Goal: Task Accomplishment & Management: Use online tool/utility

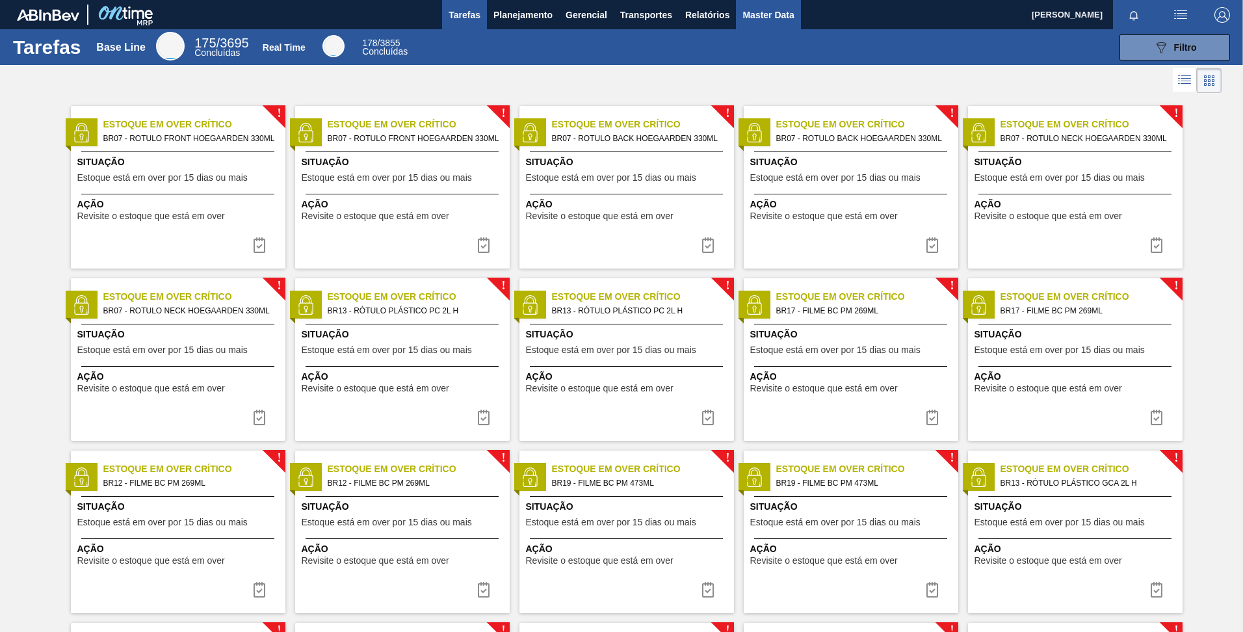
click at [766, 19] on span "Master Data" at bounding box center [767, 15] width 51 height 16
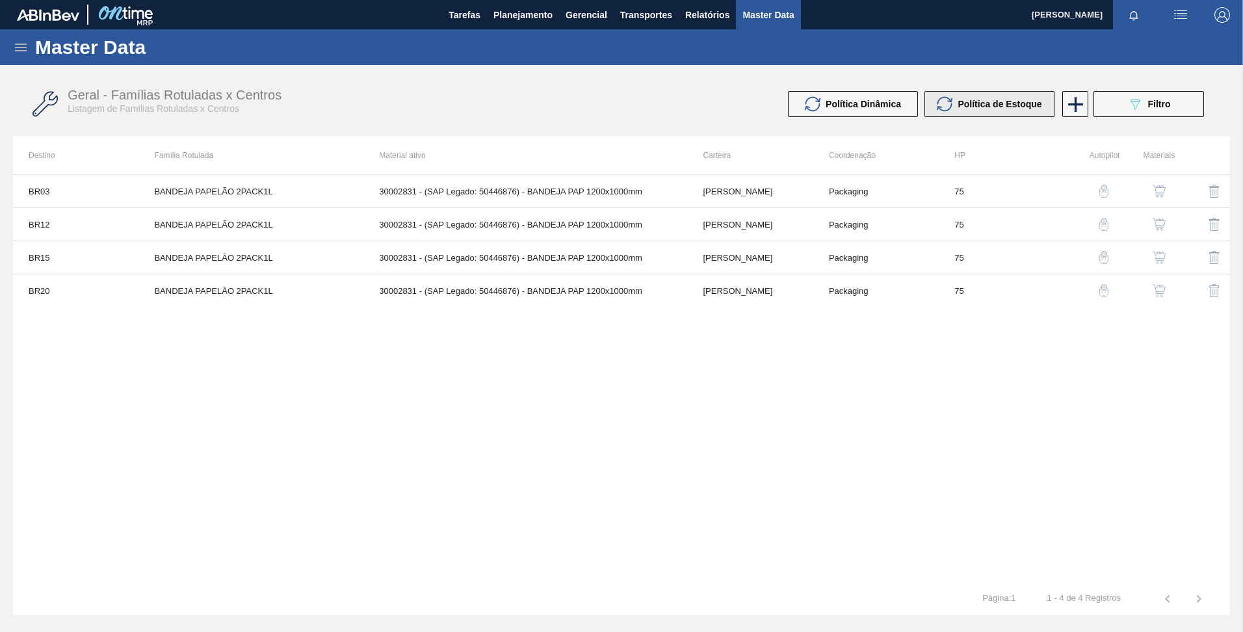
click at [964, 103] on span "Política de Estoque" at bounding box center [999, 104] width 84 height 10
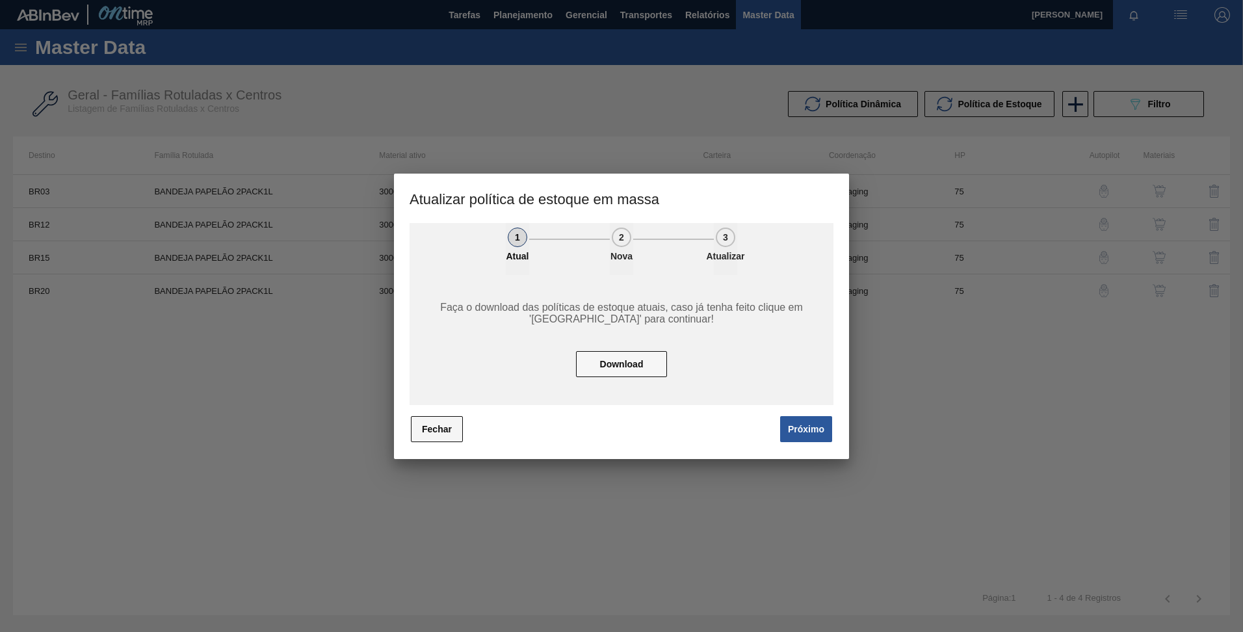
click at [447, 421] on button "Fechar" at bounding box center [437, 429] width 52 height 26
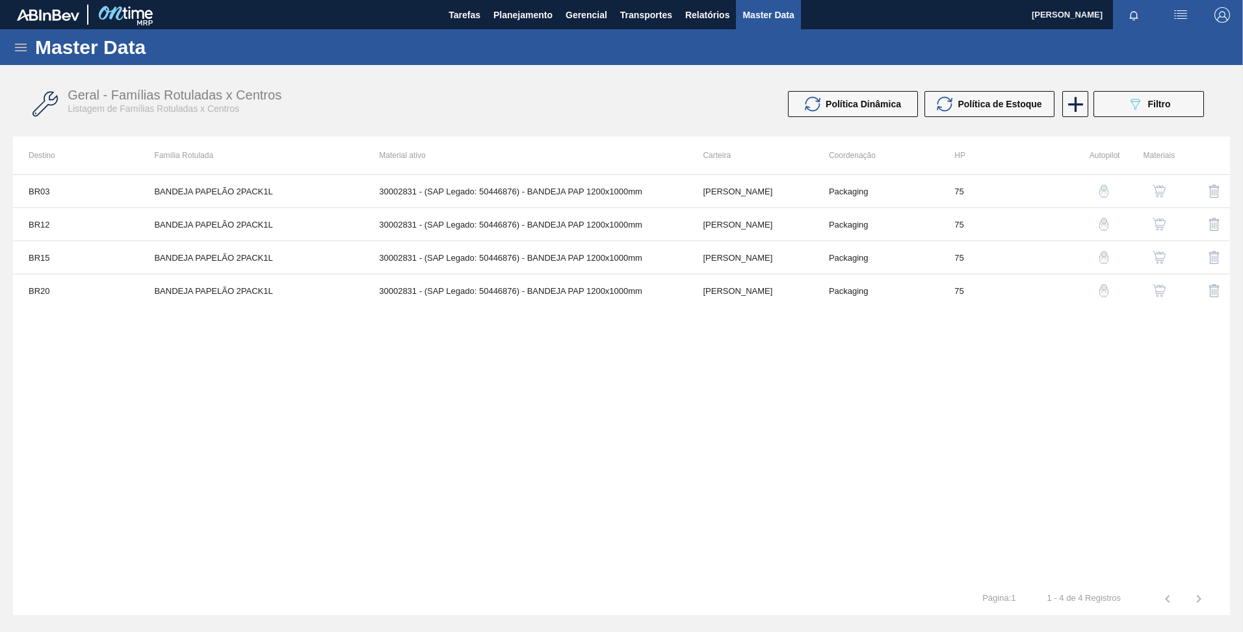
click at [23, 47] on icon at bounding box center [21, 48] width 12 height 8
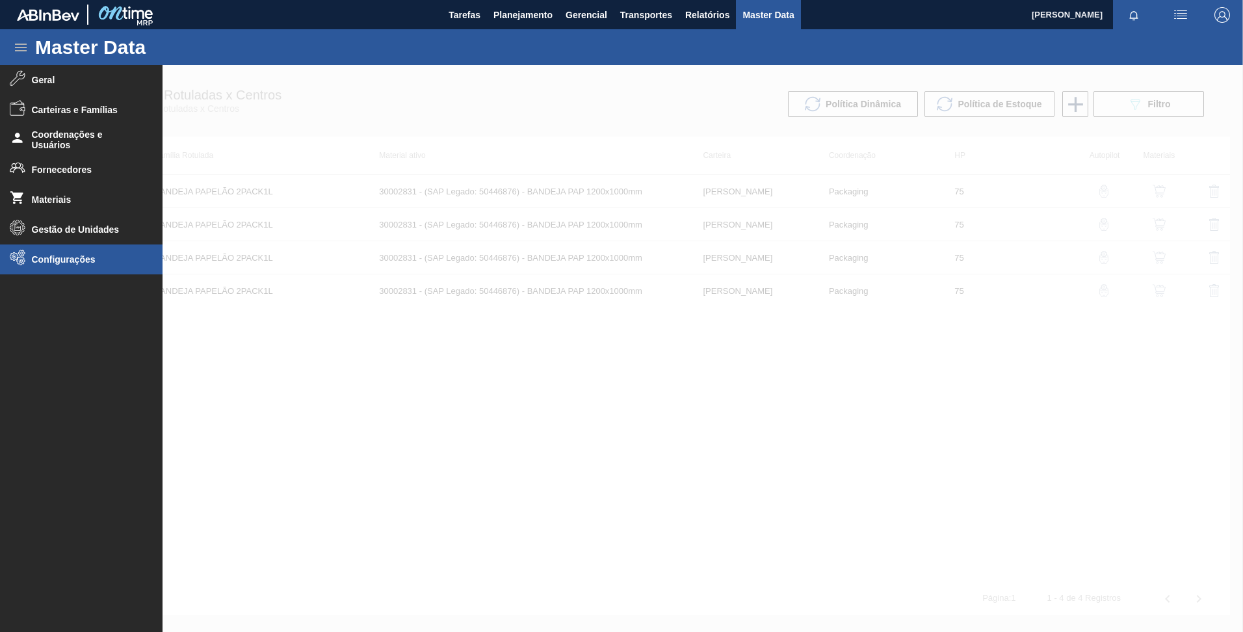
click at [120, 251] on li "Configurações" at bounding box center [81, 259] width 162 height 30
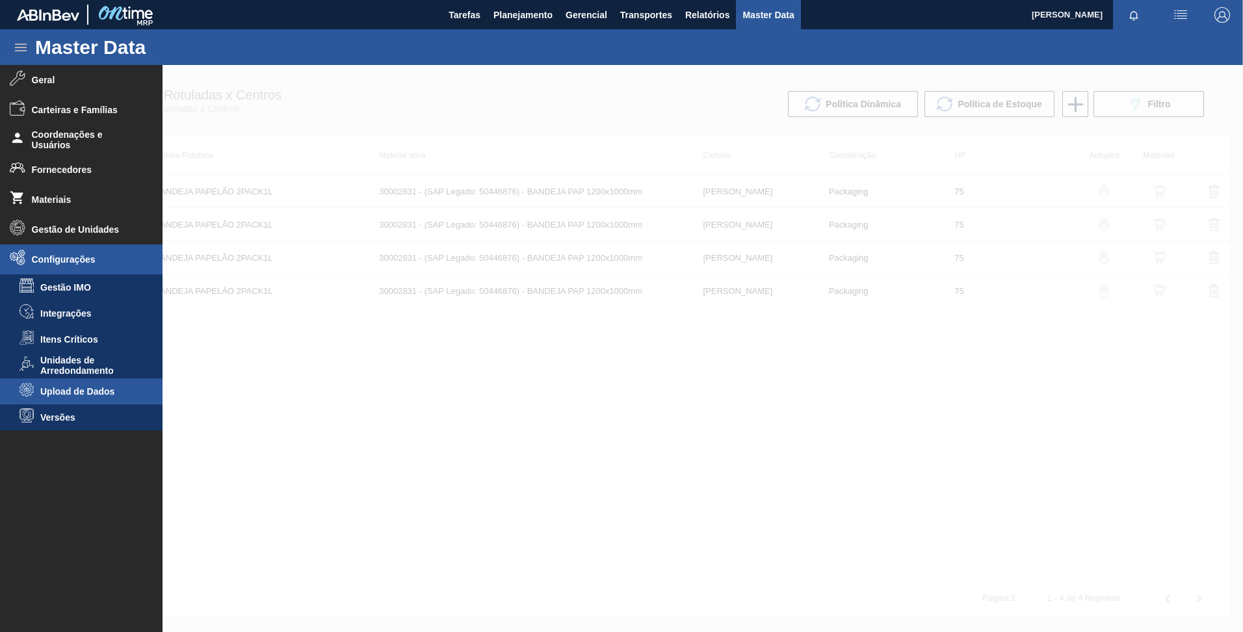
click at [52, 387] on span "Upload de Dados" at bounding box center [90, 391] width 100 height 10
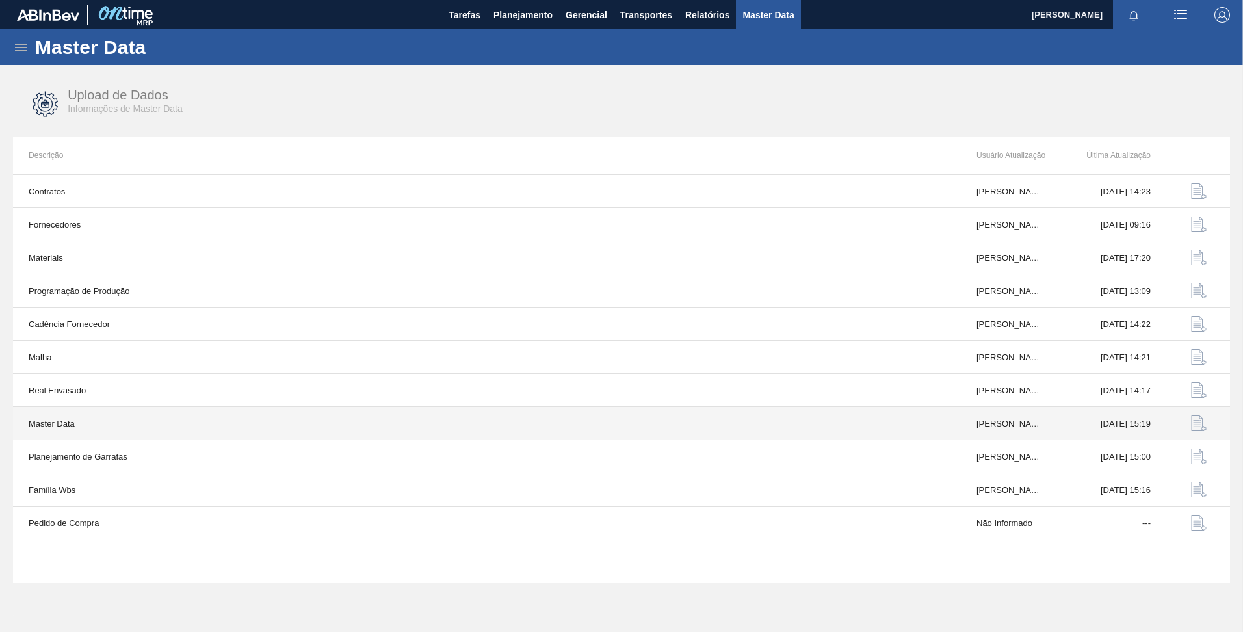
click at [1200, 425] on img "button" at bounding box center [1199, 423] width 16 height 16
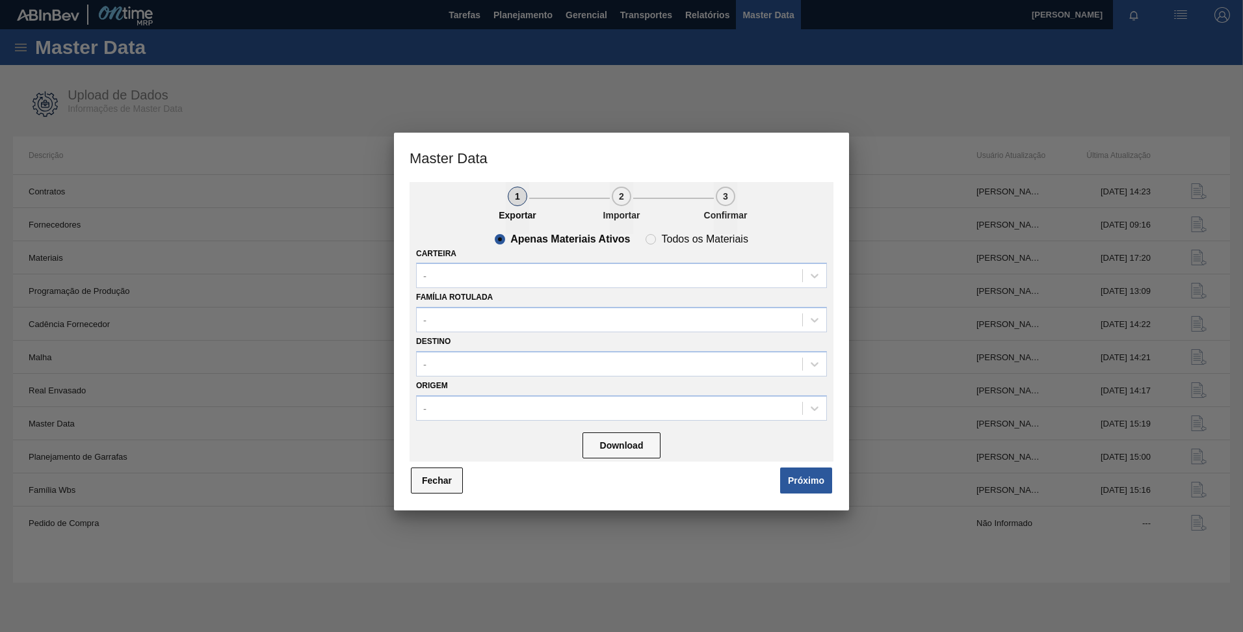
click at [424, 487] on button "Fechar" at bounding box center [437, 480] width 52 height 26
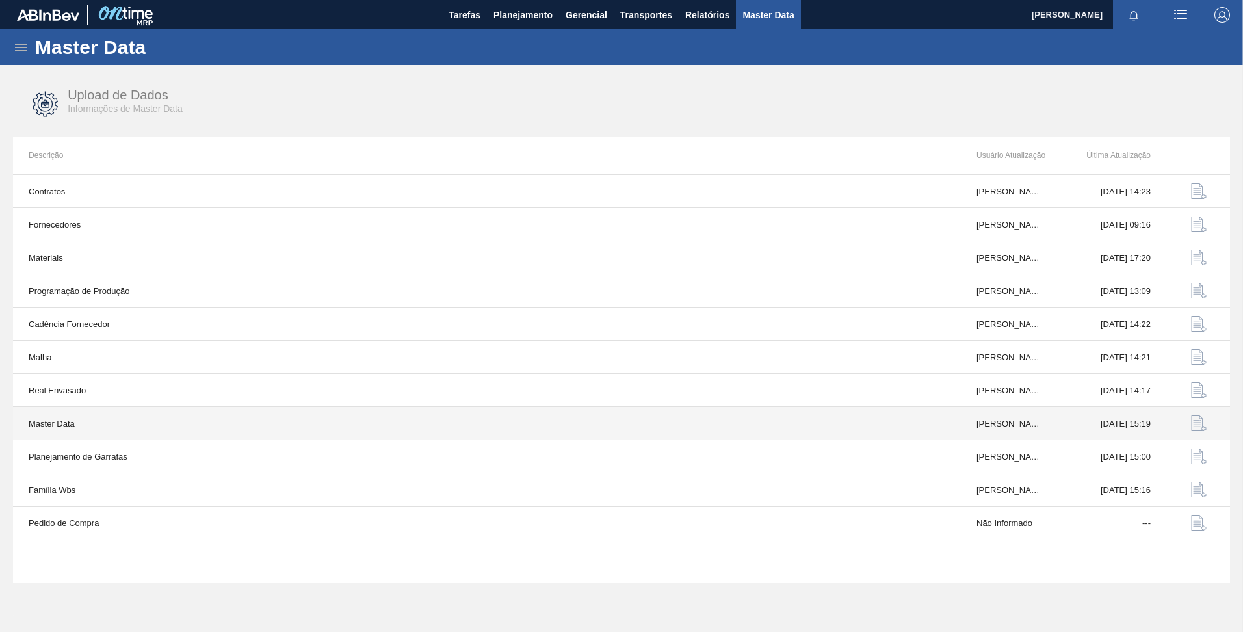
click at [1204, 424] on img "button" at bounding box center [1199, 423] width 16 height 16
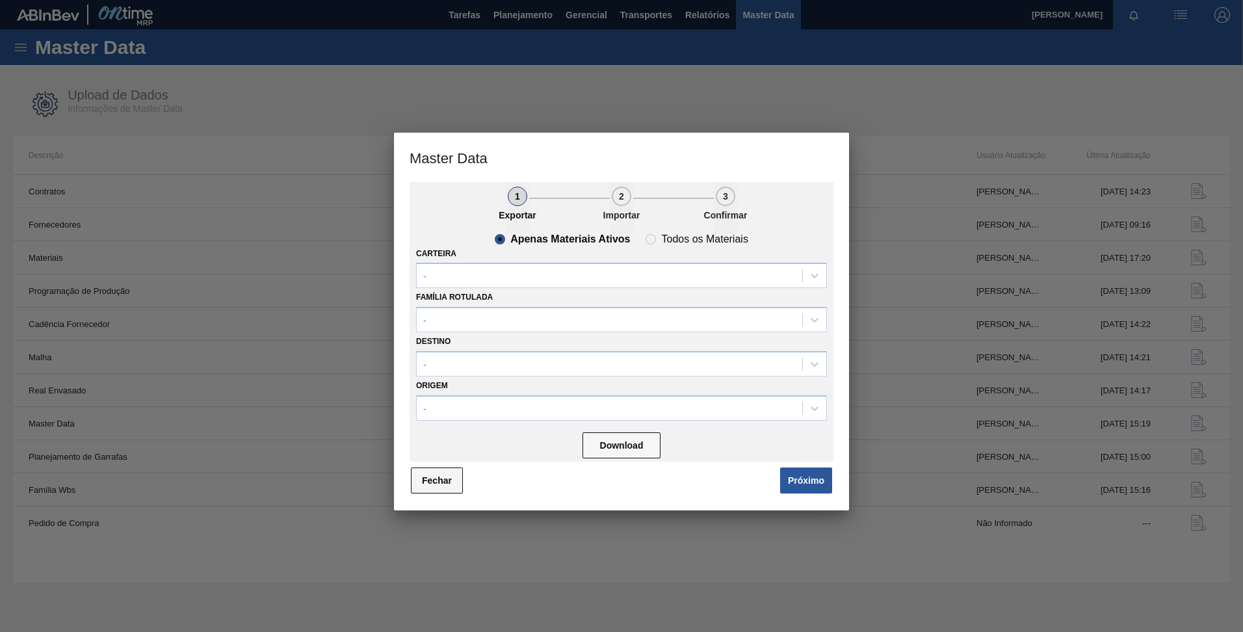
click at [442, 474] on button "Fechar" at bounding box center [437, 480] width 52 height 26
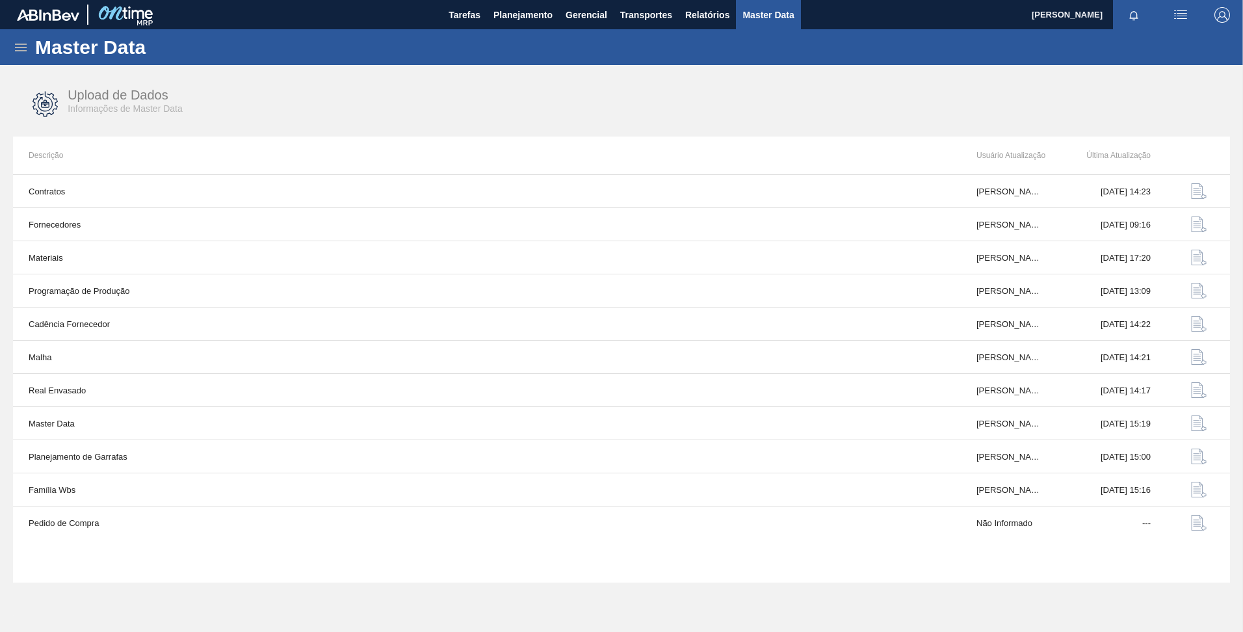
click at [18, 40] on icon at bounding box center [21, 48] width 16 height 16
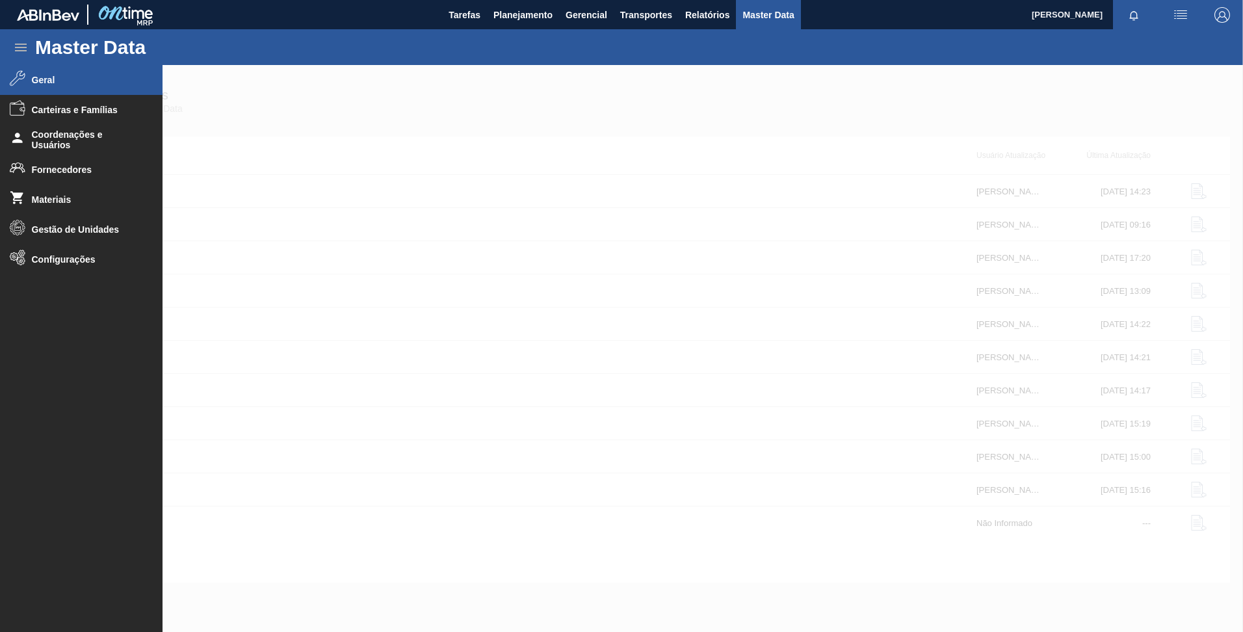
click at [40, 85] on li "Geral" at bounding box center [81, 80] width 162 height 30
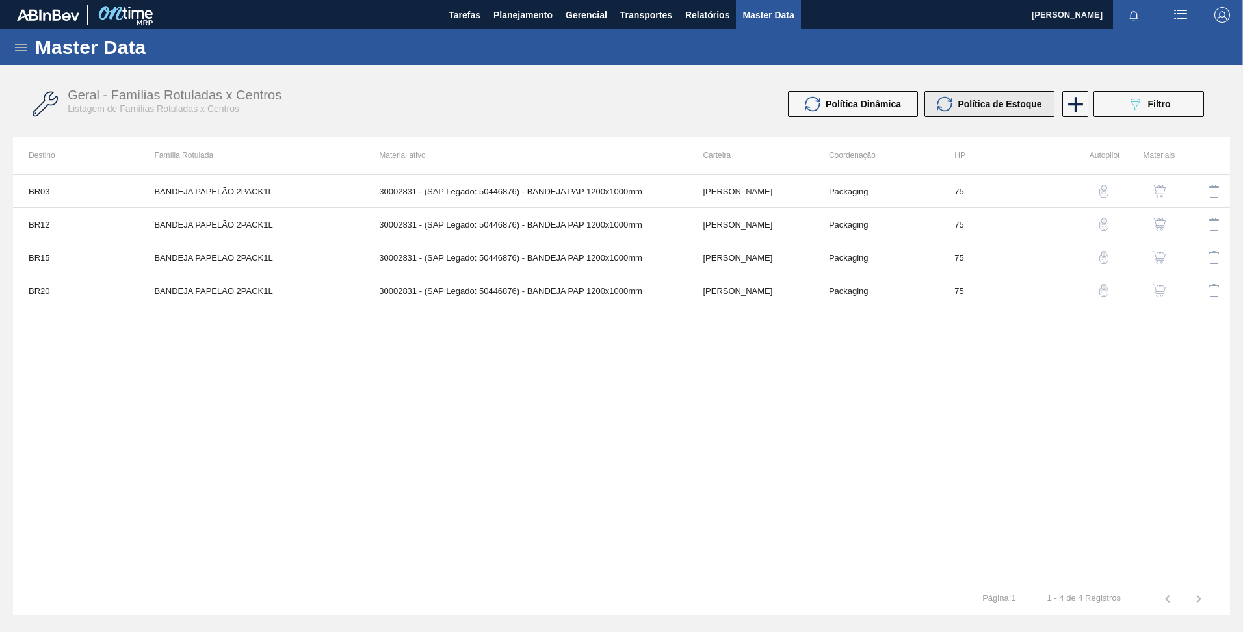
click at [979, 108] on span "Política de Estoque" at bounding box center [999, 104] width 84 height 10
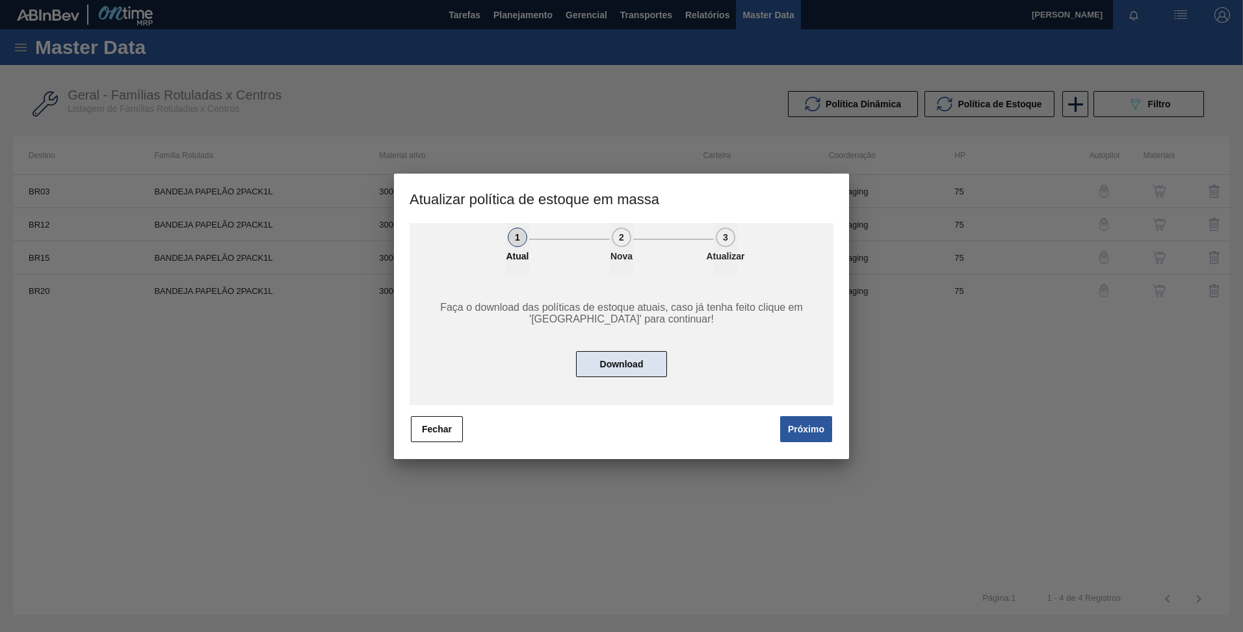
click at [607, 368] on button "Download" at bounding box center [621, 364] width 91 height 26
click at [678, 110] on div at bounding box center [621, 316] width 1243 height 632
